Goal: Task Accomplishment & Management: Manage account settings

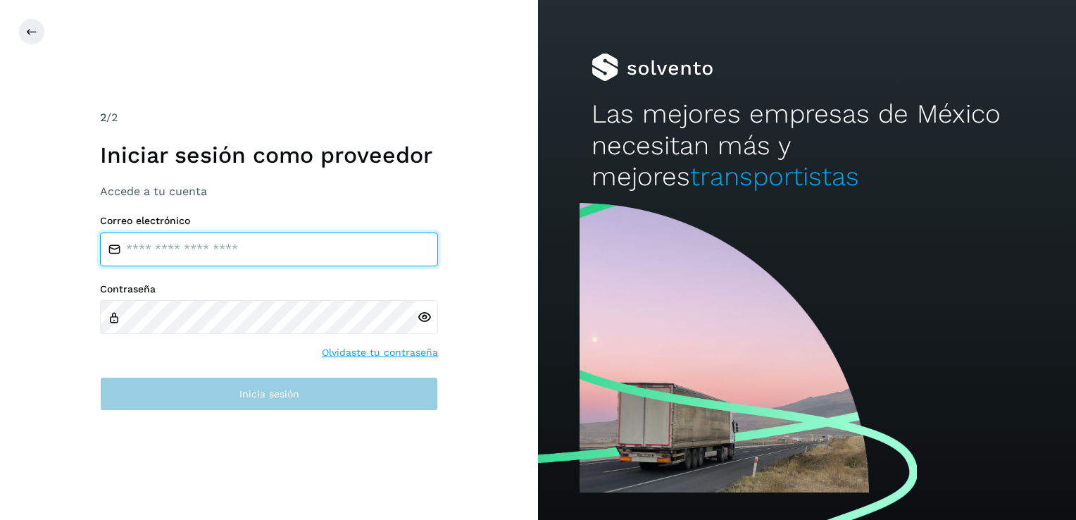
type input "**********"
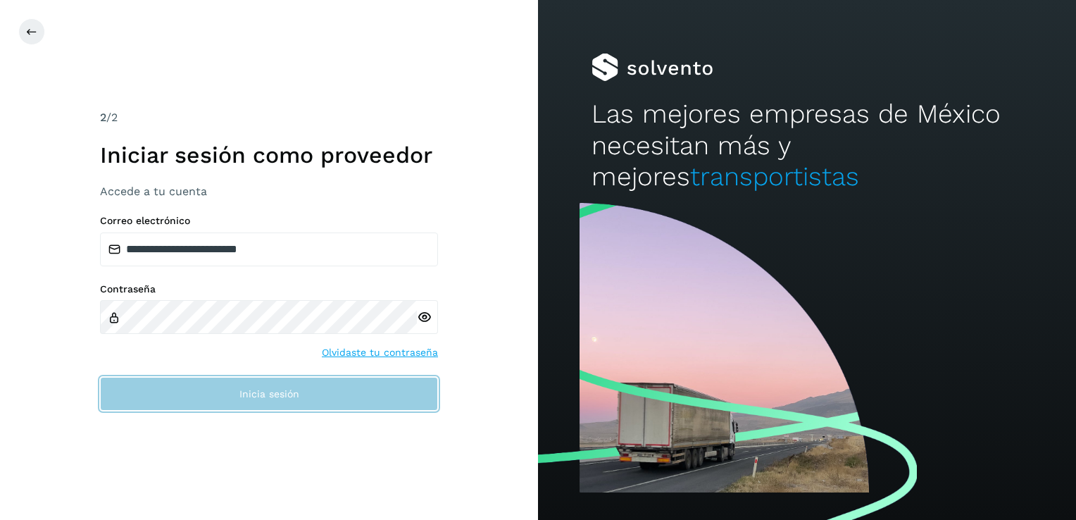
click at [291, 408] on button "Inicia sesión" at bounding box center [269, 394] width 338 height 34
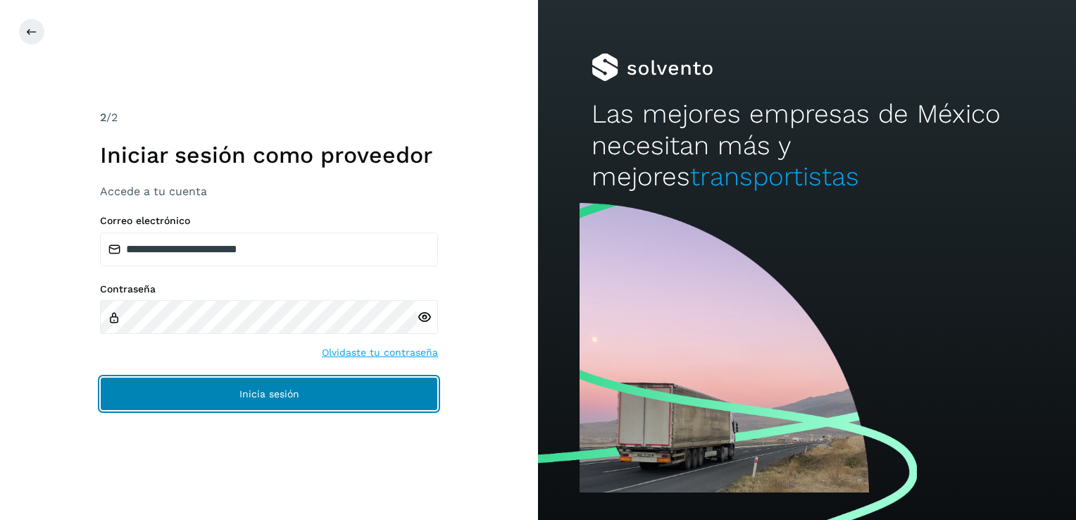
click at [290, 392] on span "Inicia sesión" at bounding box center [269, 394] width 60 height 10
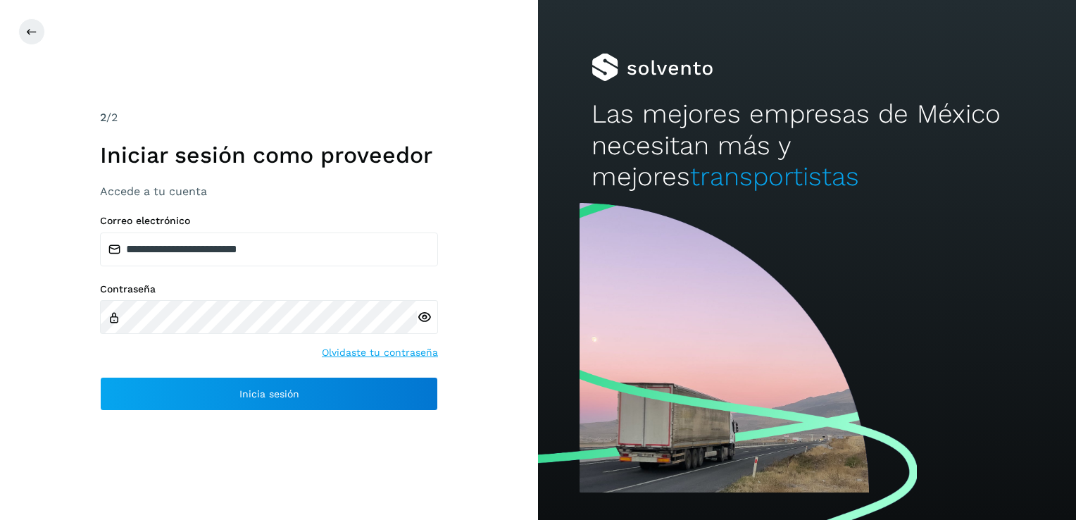
click at [422, 315] on icon at bounding box center [424, 317] width 15 height 15
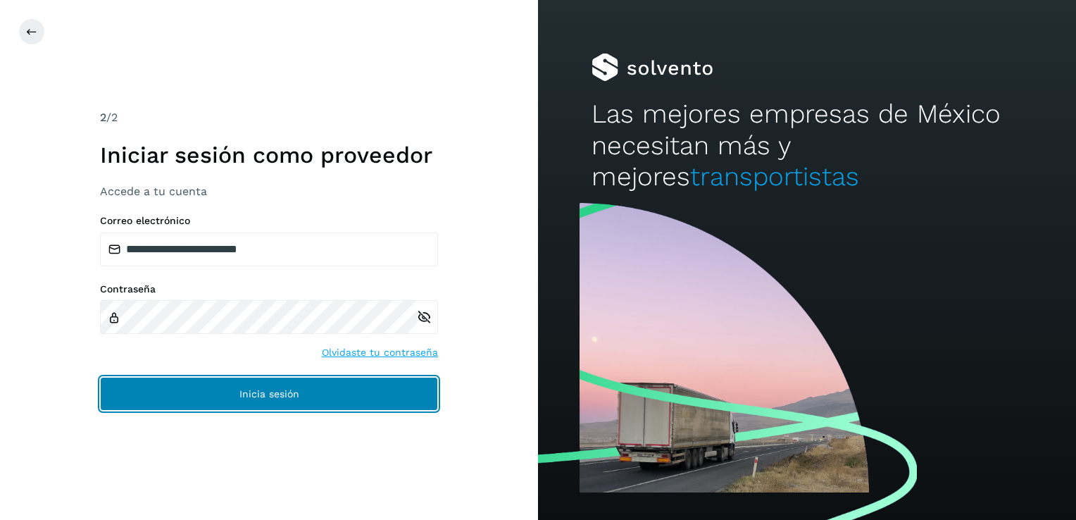
click at [265, 396] on span "Inicia sesión" at bounding box center [269, 394] width 60 height 10
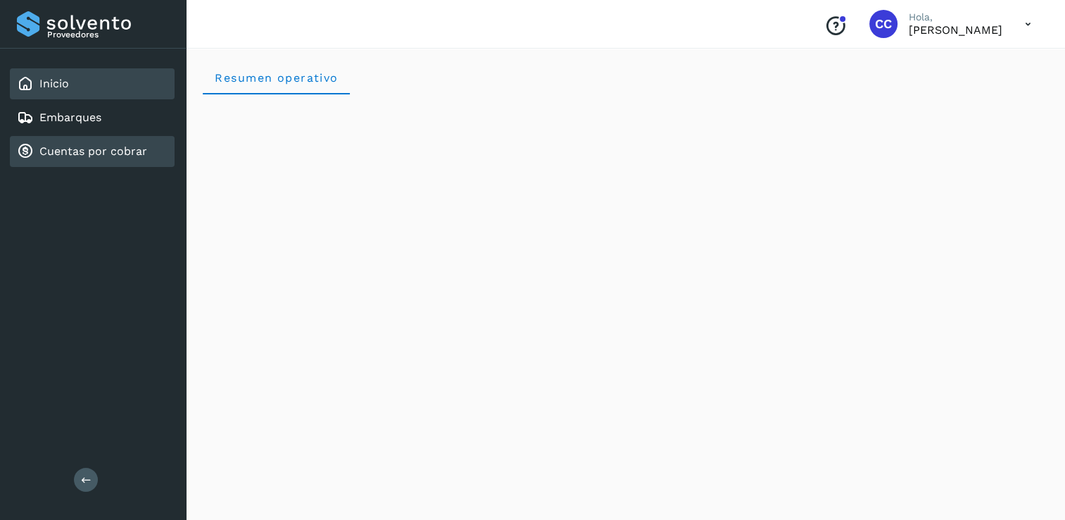
click at [89, 151] on link "Cuentas por cobrar" at bounding box center [93, 150] width 108 height 13
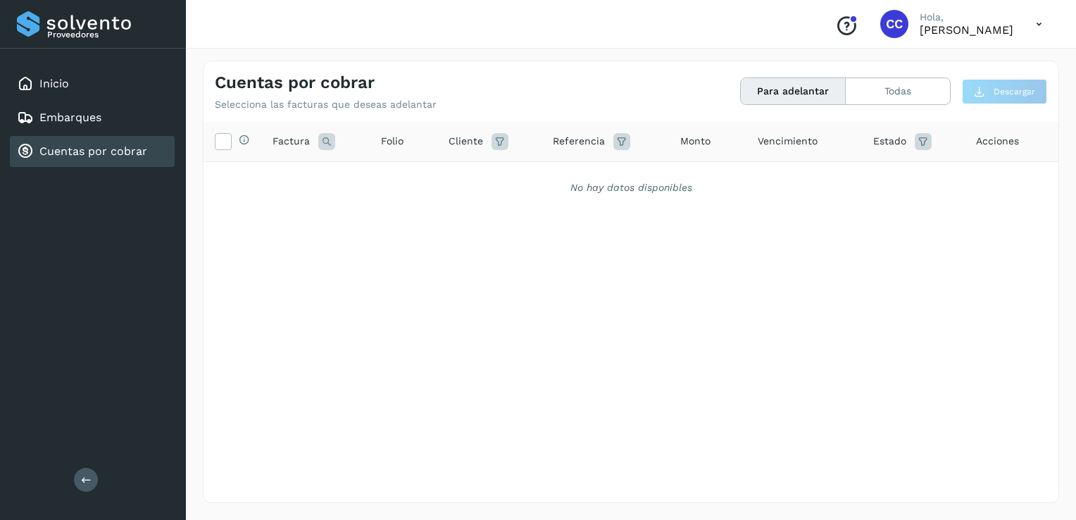
click at [824, 88] on button "Para adelantar" at bounding box center [793, 91] width 105 height 26
click at [905, 85] on button "Todas" at bounding box center [898, 91] width 104 height 26
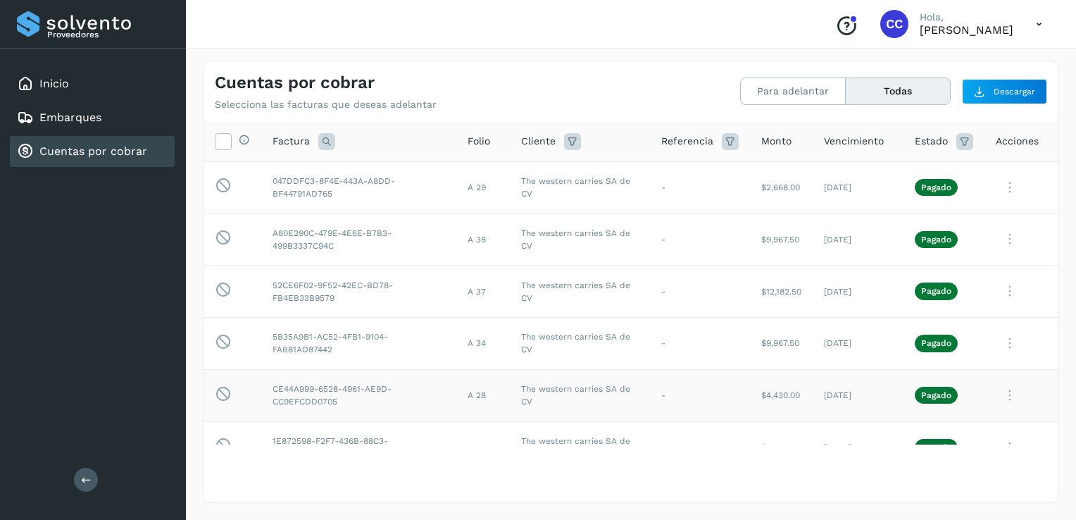
scroll to position [28, 0]
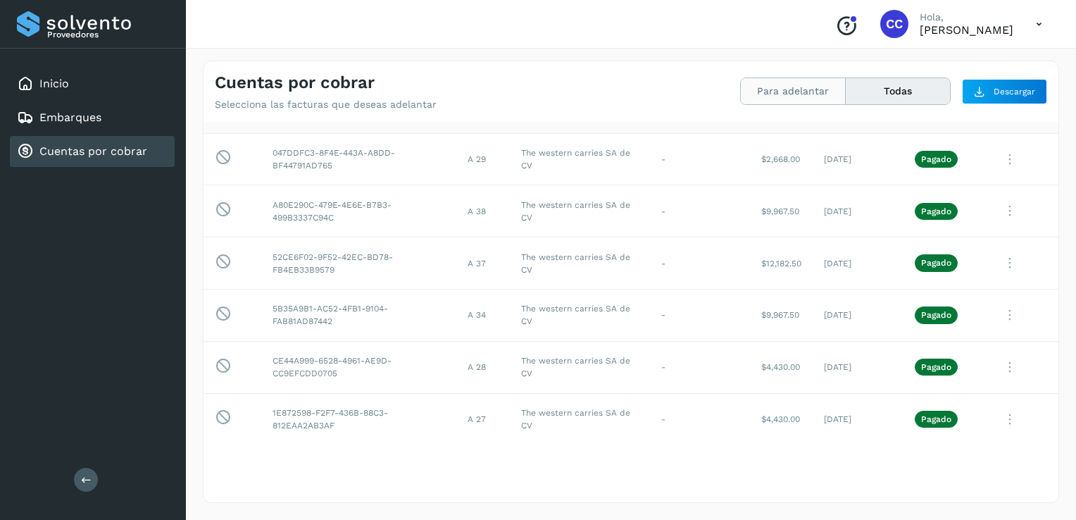
click at [794, 94] on button "Para adelantar" at bounding box center [793, 91] width 105 height 26
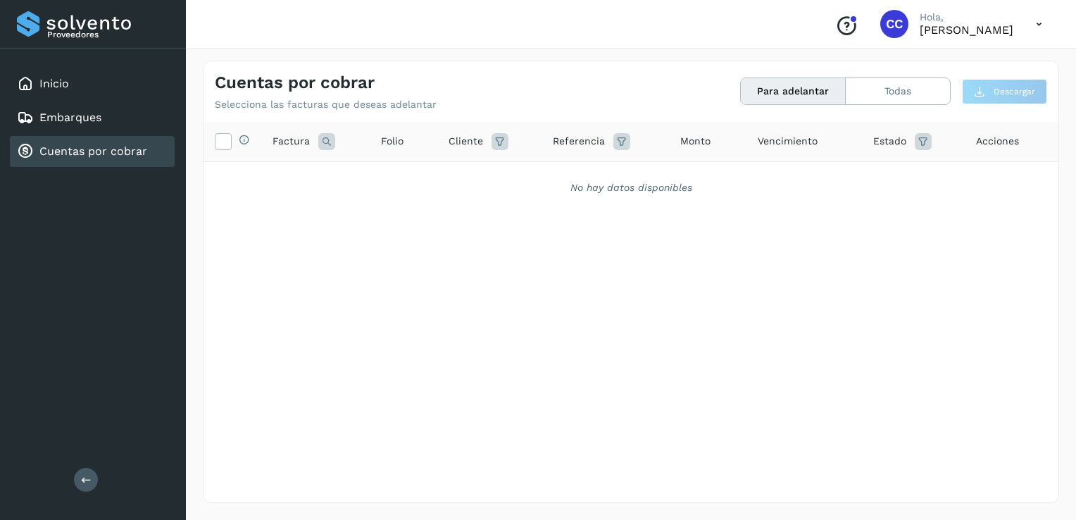
scroll to position [0, 0]
click at [1042, 23] on icon at bounding box center [1038, 24] width 29 height 29
click at [1039, 21] on div at bounding box center [538, 260] width 1076 height 520
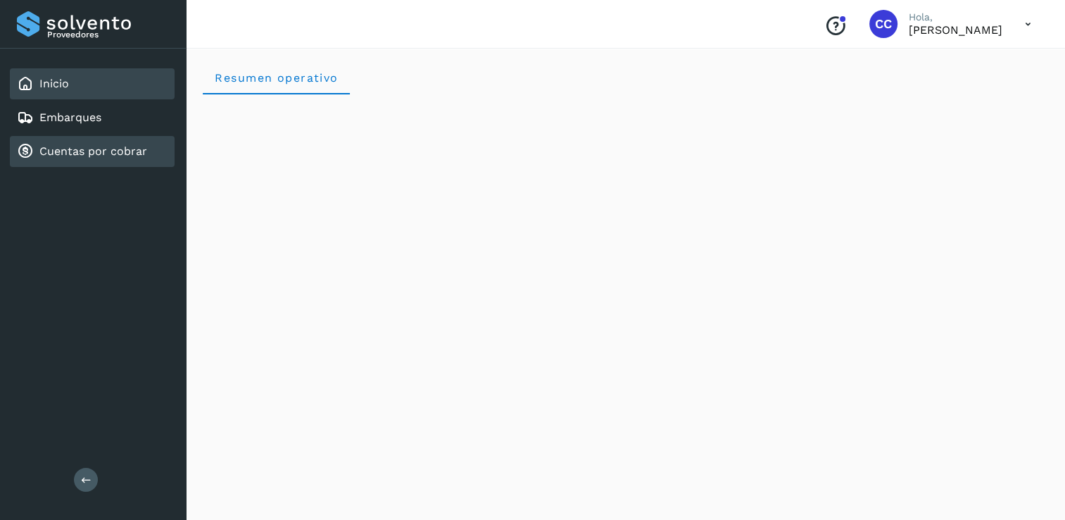
click at [104, 151] on link "Cuentas por cobrar" at bounding box center [93, 150] width 108 height 13
